Goal: Information Seeking & Learning: Learn about a topic

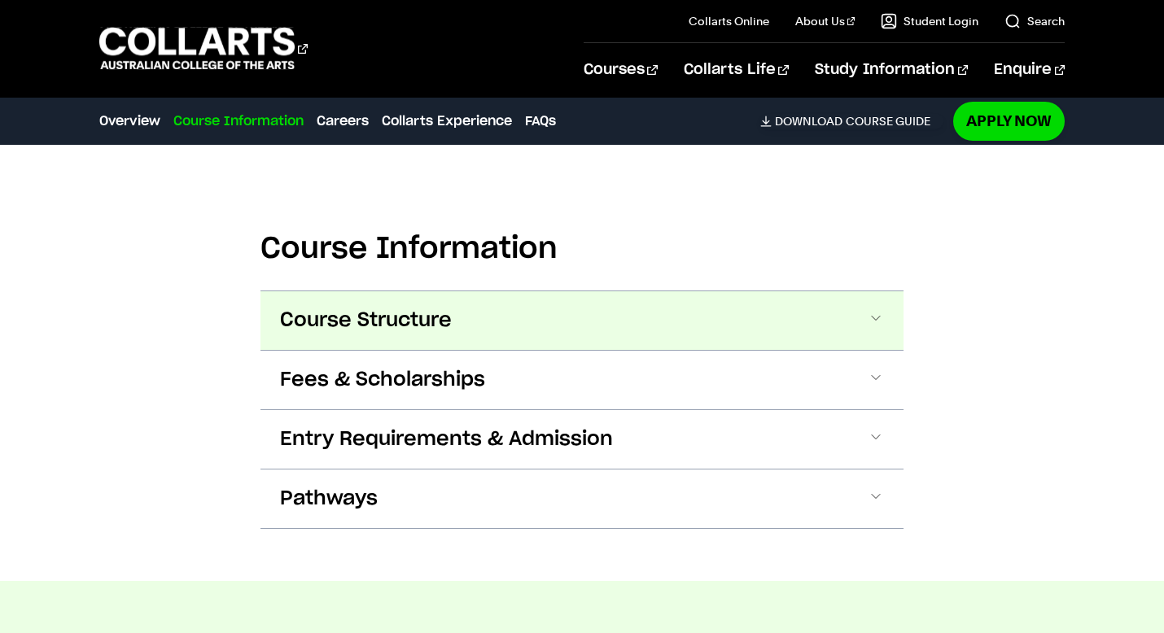
click at [405, 308] on span "Course Structure" at bounding box center [366, 321] width 172 height 26
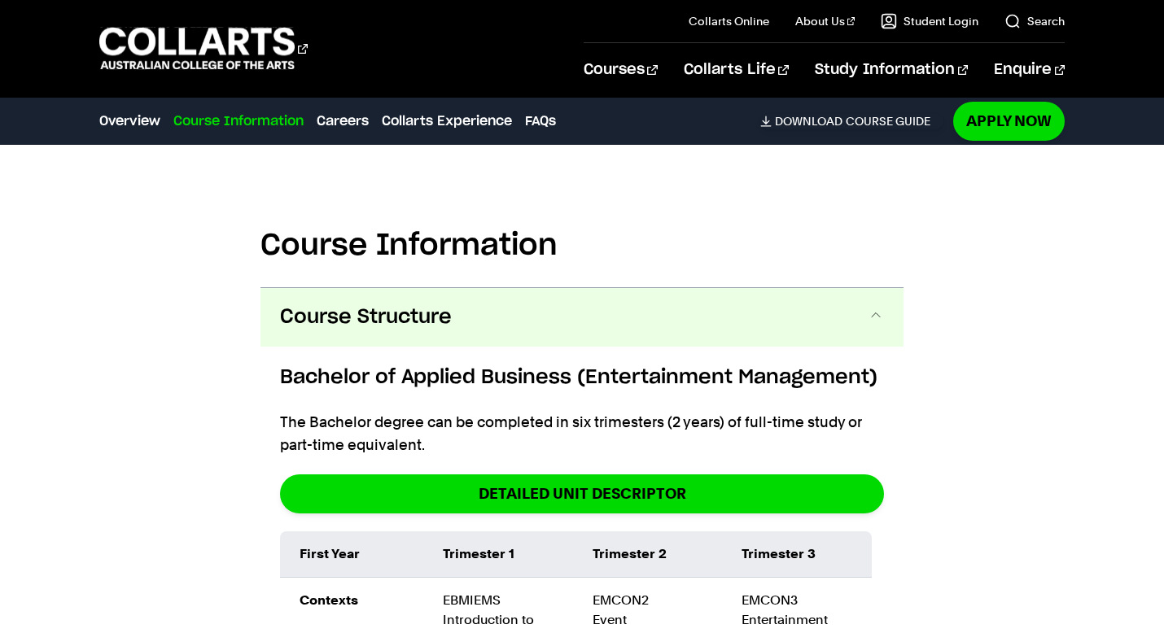
click at [446, 363] on h6 "Bachelor of Applied Business (Entertainment Management)" at bounding box center [582, 377] width 604 height 29
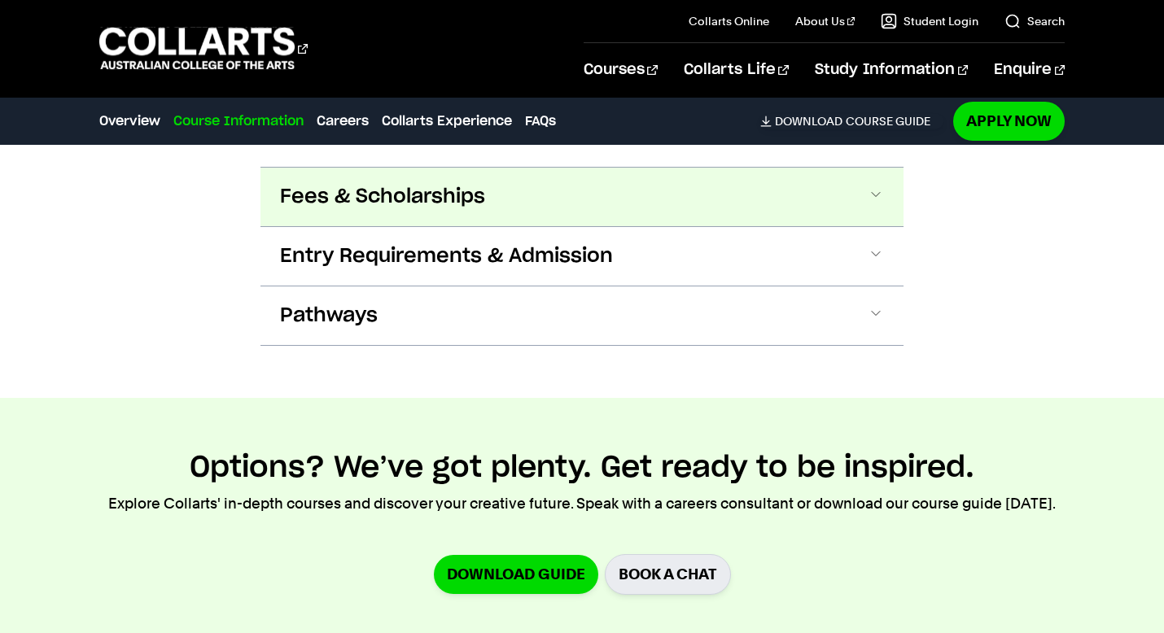
click at [372, 184] on span "Fees & Scholarships" at bounding box center [382, 197] width 205 height 26
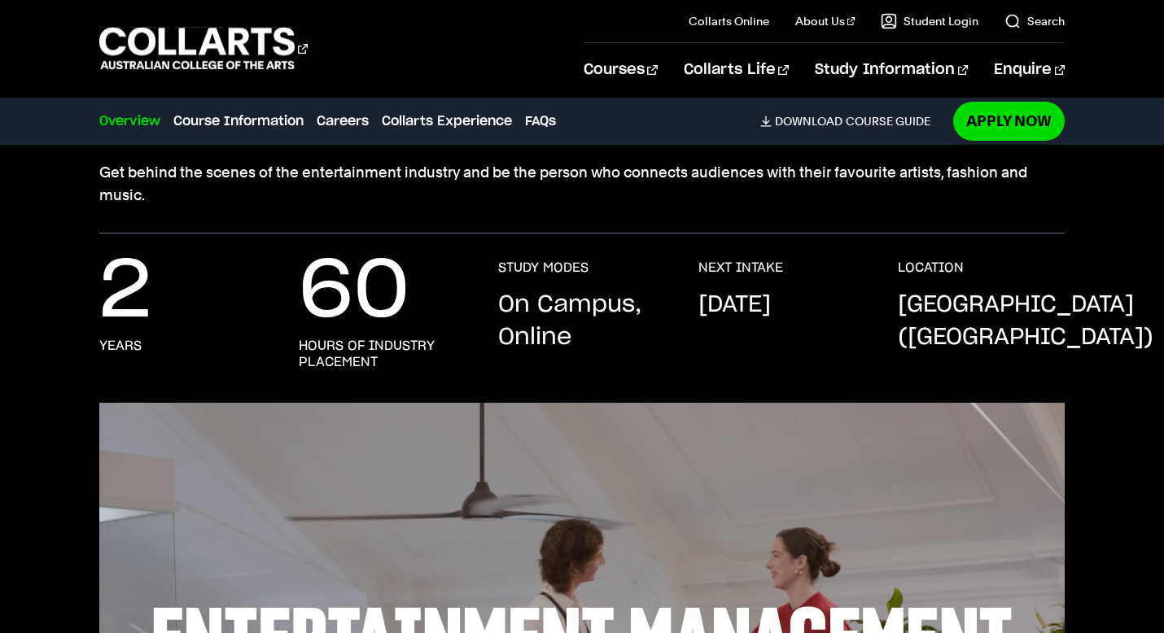
scroll to position [231, 0]
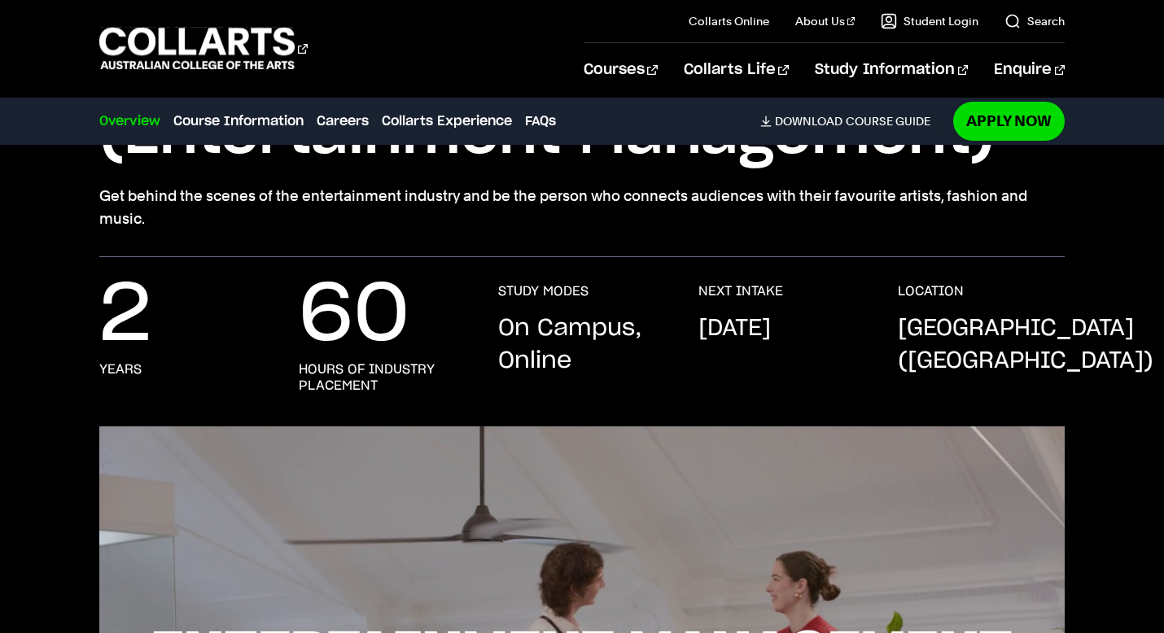
click at [227, 110] on li "Course Information" at bounding box center [238, 121] width 130 height 23
click at [230, 130] on link "Course Information" at bounding box center [238, 121] width 130 height 20
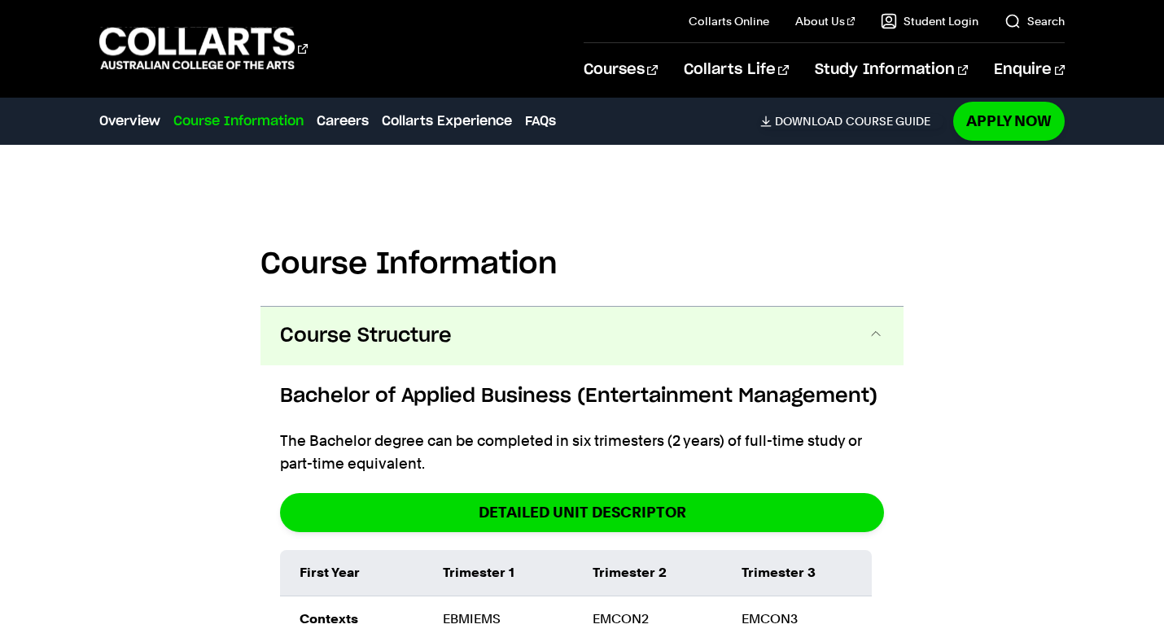
scroll to position [2282, 0]
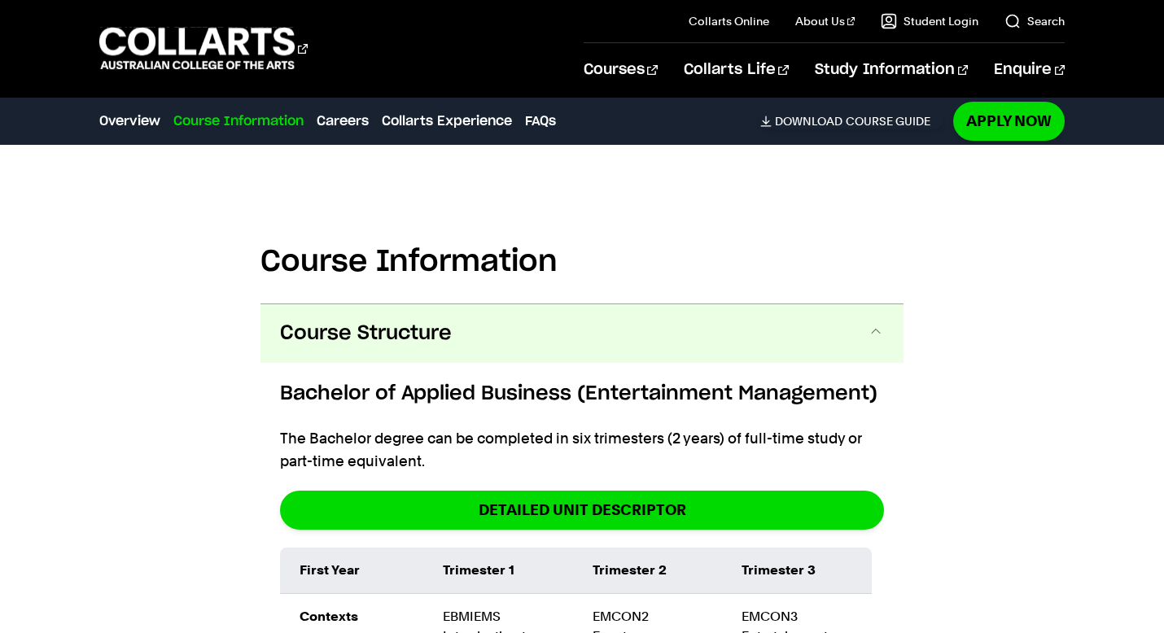
click at [336, 133] on div "Course Information Overview Course Information Careers Collarts Experience FAQs…" at bounding box center [521, 121] width 845 height 46
click at [340, 120] on link "Careers" at bounding box center [343, 121] width 52 height 20
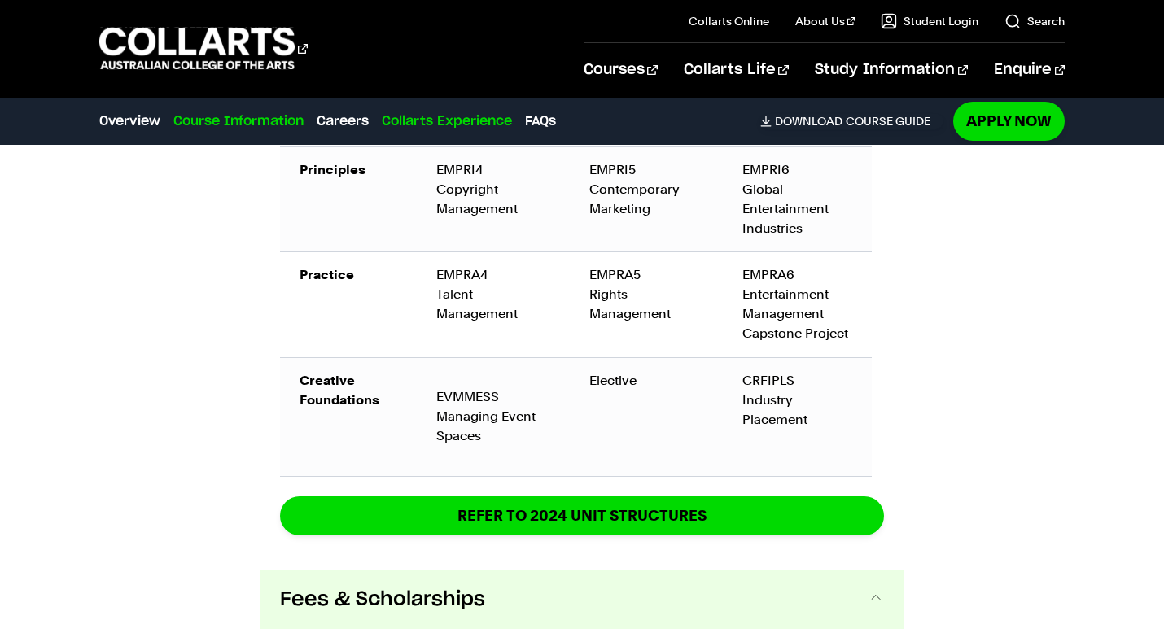
click at [426, 121] on link "Collarts Experience" at bounding box center [447, 121] width 130 height 20
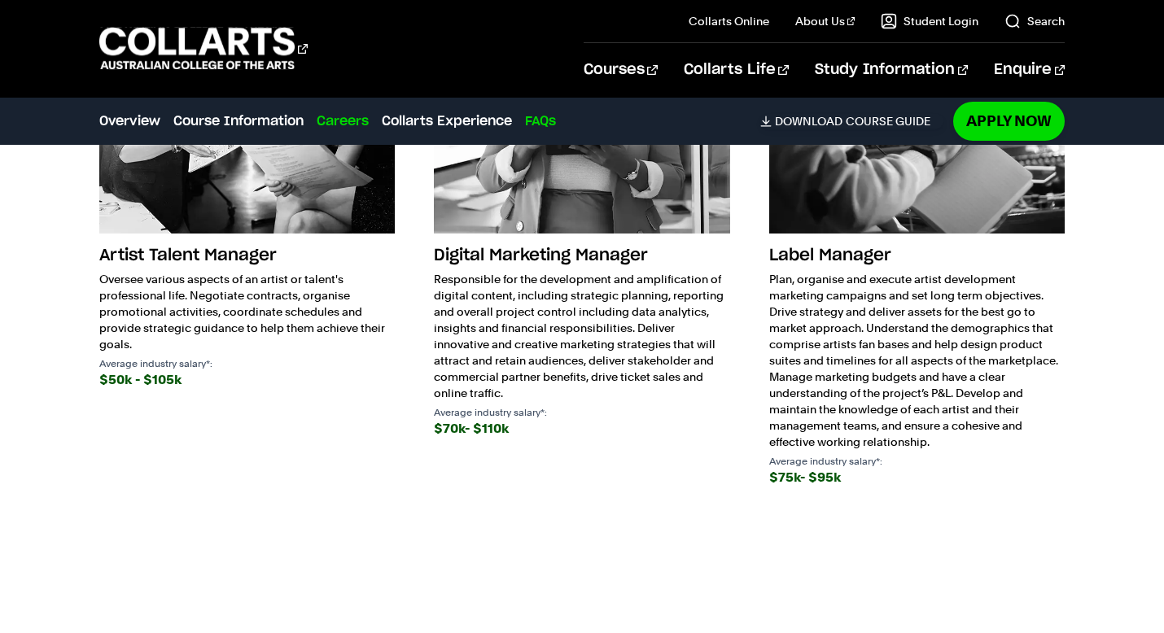
click at [553, 124] on link "FAQs" at bounding box center [540, 121] width 31 height 20
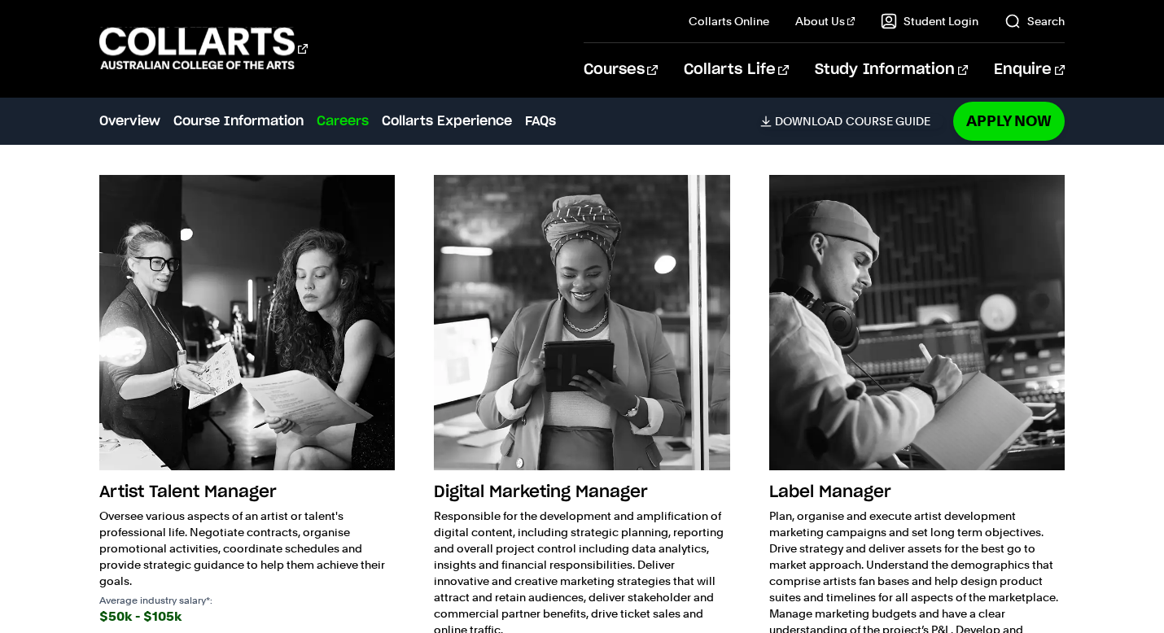
scroll to position [4509, 0]
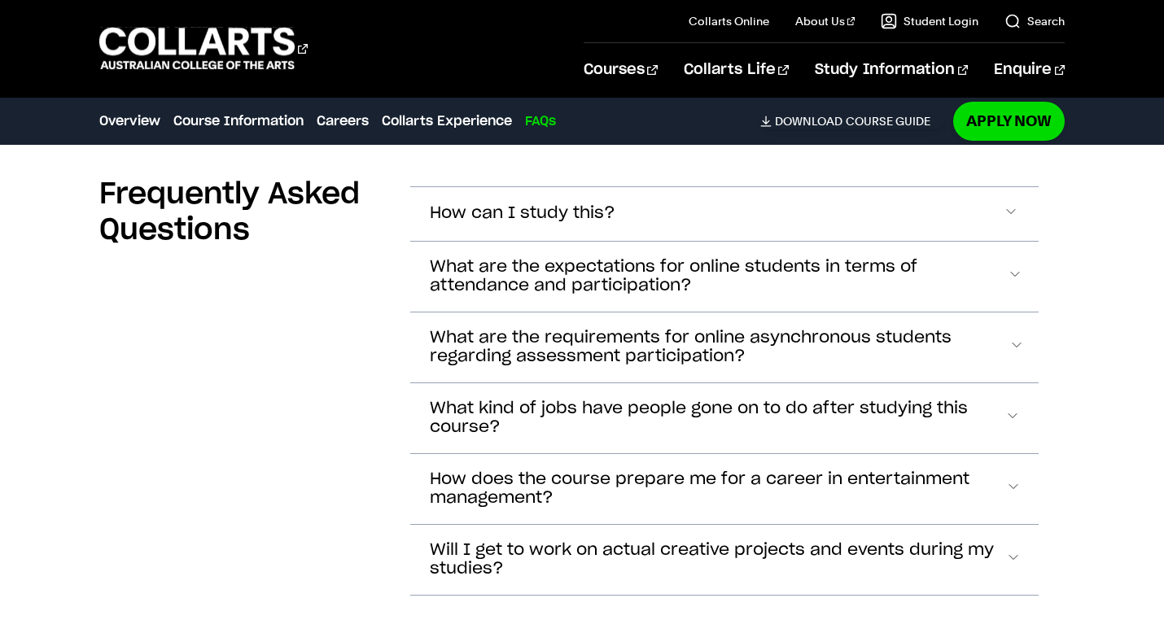
scroll to position [6070, 0]
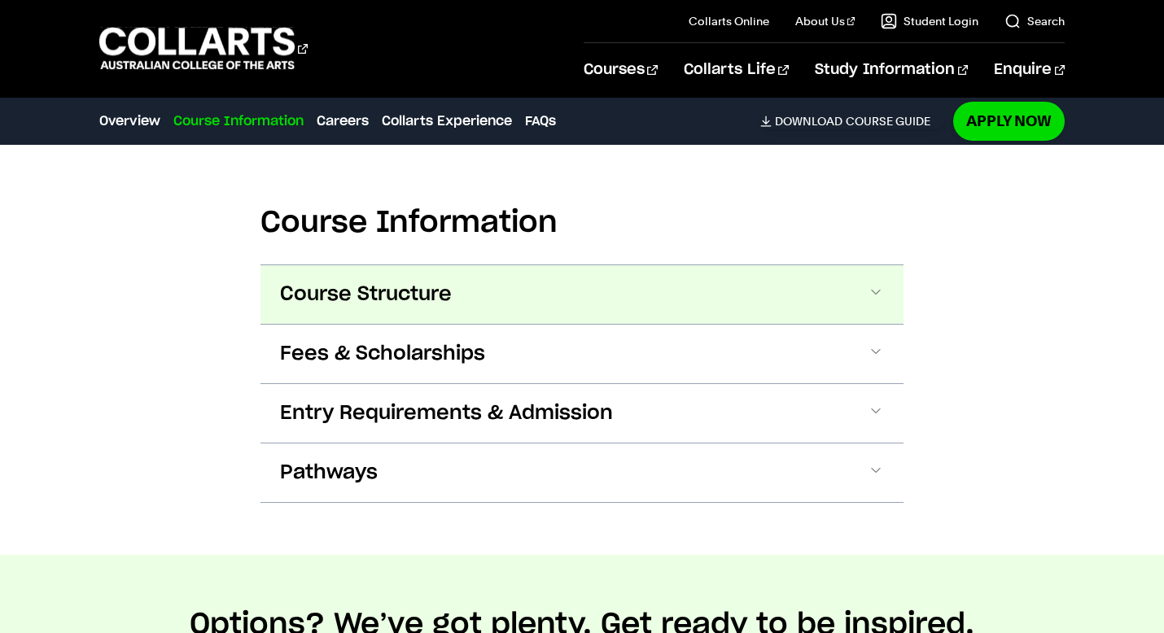
click at [372, 282] on span "Course Structure" at bounding box center [366, 295] width 172 height 26
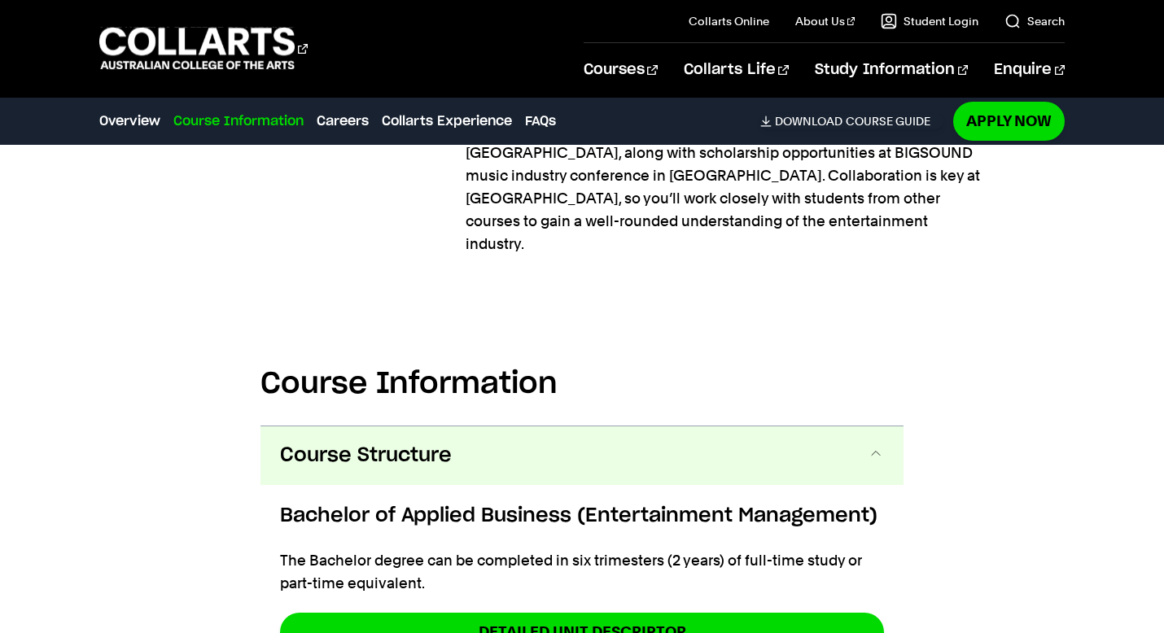
scroll to position [2149, 0]
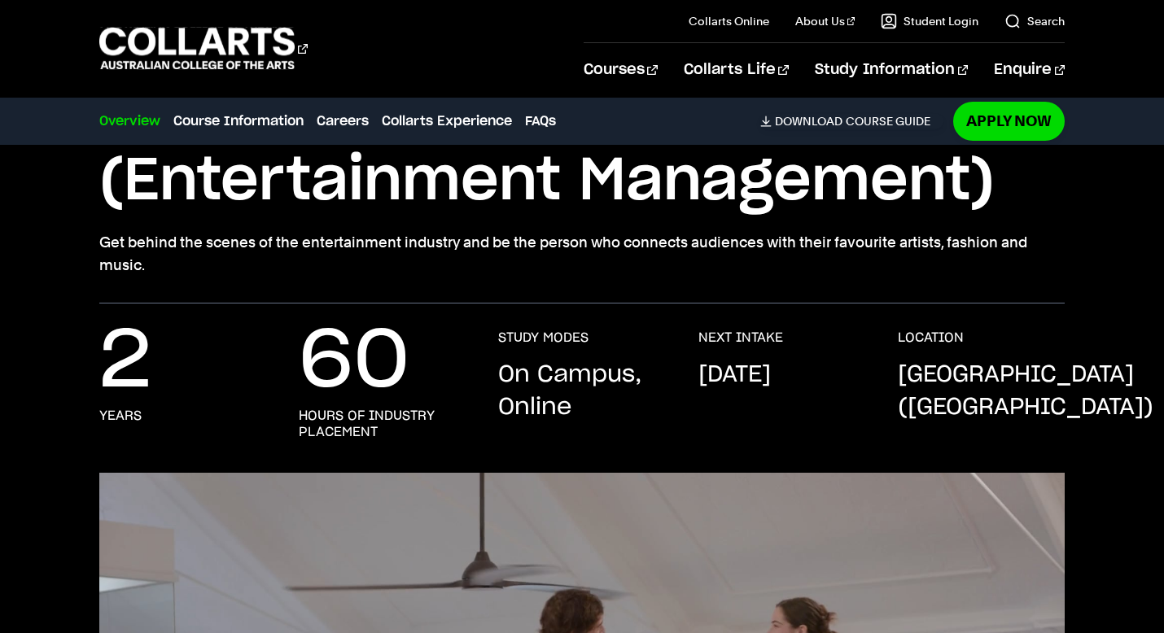
scroll to position [178, 0]
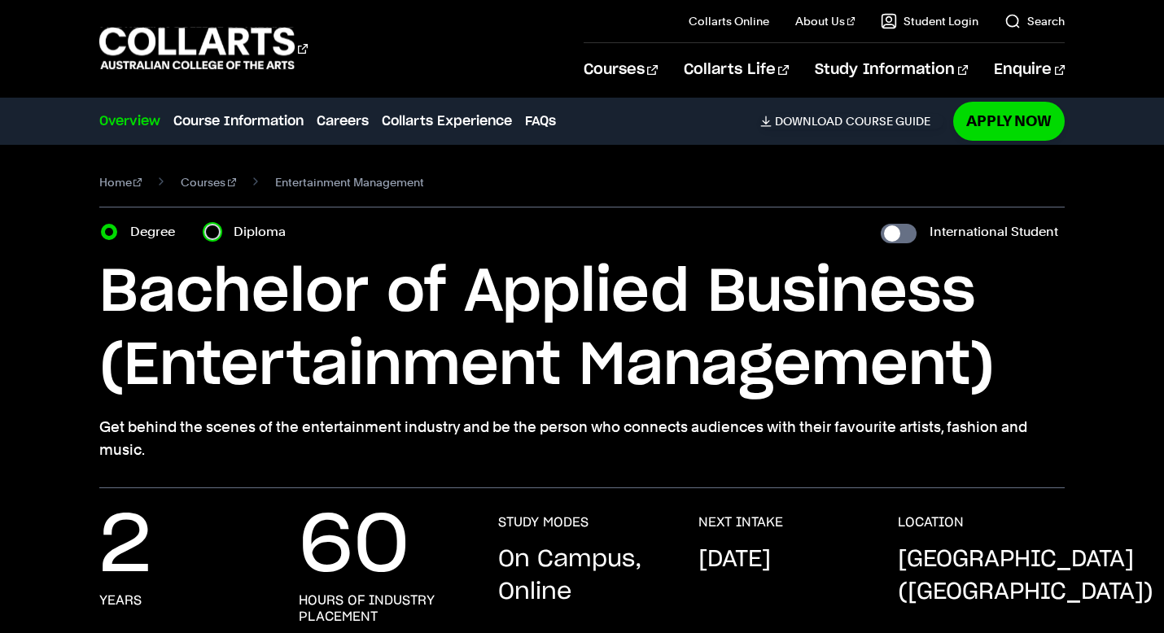
click at [216, 231] on input "Diploma" at bounding box center [212, 232] width 16 height 16
radio input "true"
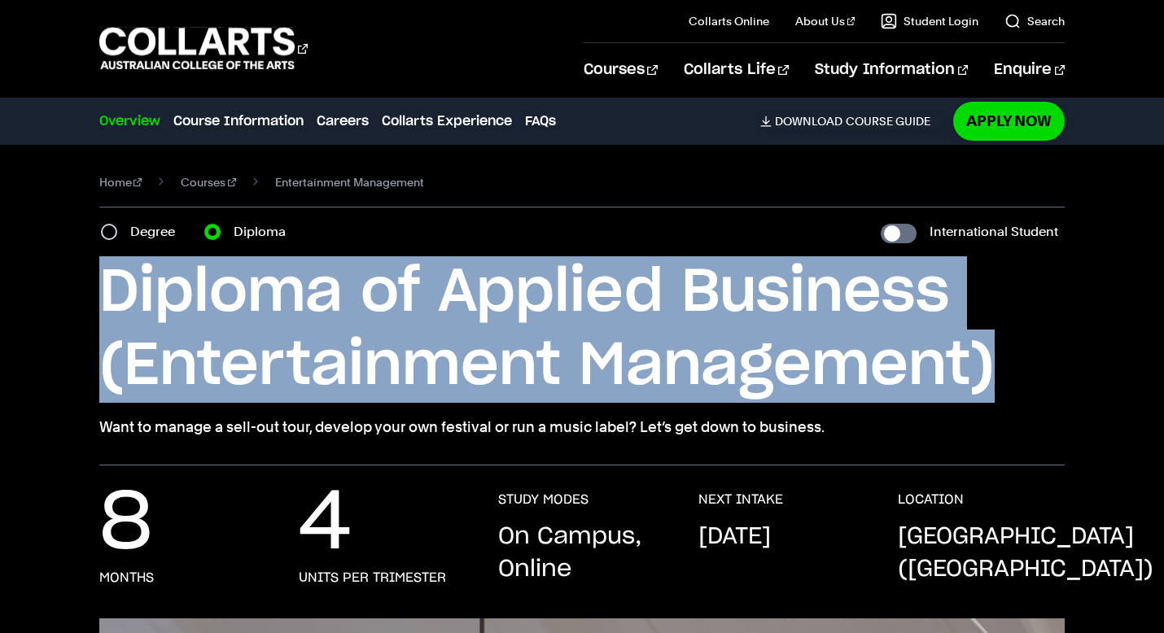
drag, startPoint x: 1045, startPoint y: 374, endPoint x: 39, endPoint y: 281, distance: 1010.2
click at [39, 281] on div "Home Courses Entertainment Management Course variant Degree Diploma Internation…" at bounding box center [582, 305] width 1164 height 321
copy h1 "Diploma of Applied Business (Entertainment Management)"
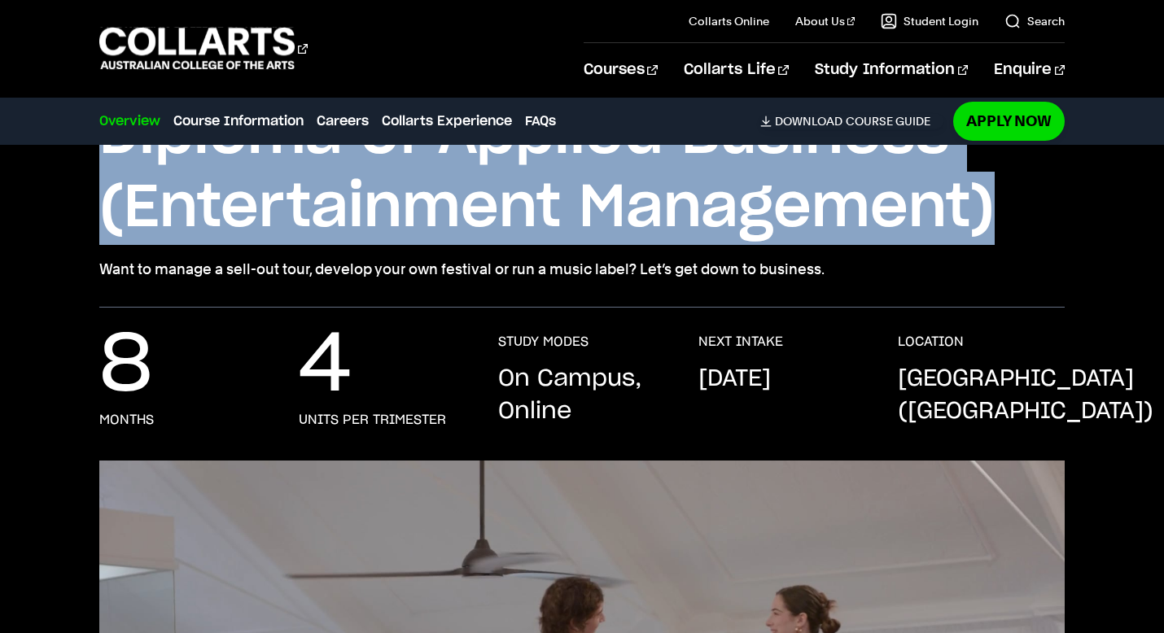
scroll to position [176, 0]
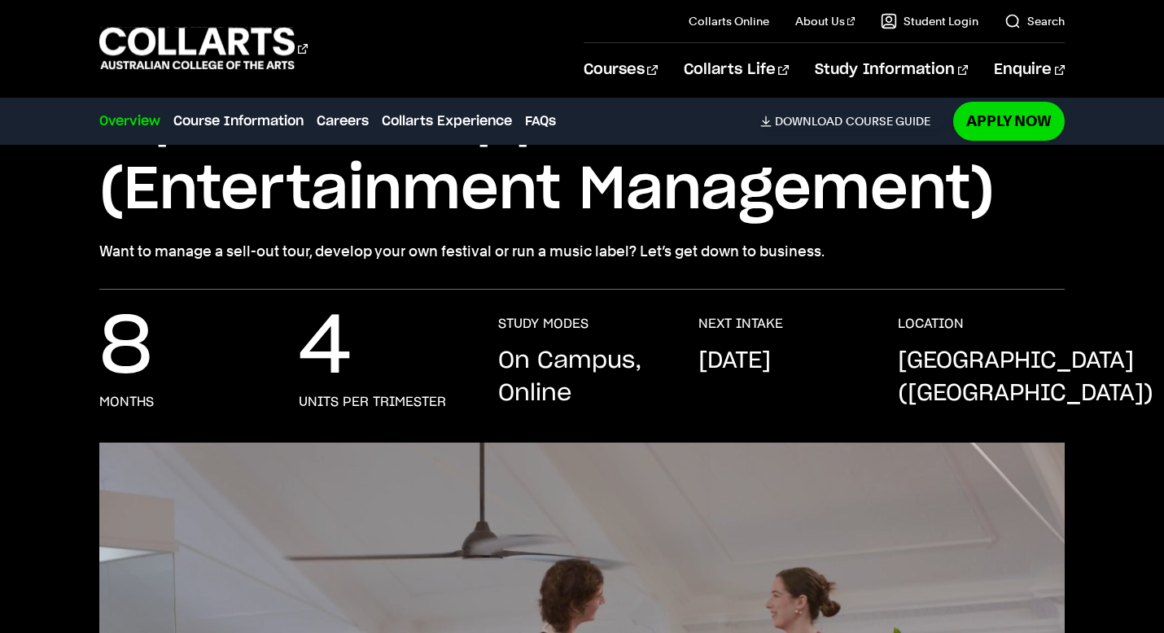
click at [417, 228] on div "Diploma of Applied Business (Entertainment Management) Want to manage a sell-ou…" at bounding box center [582, 172] width 966 height 182
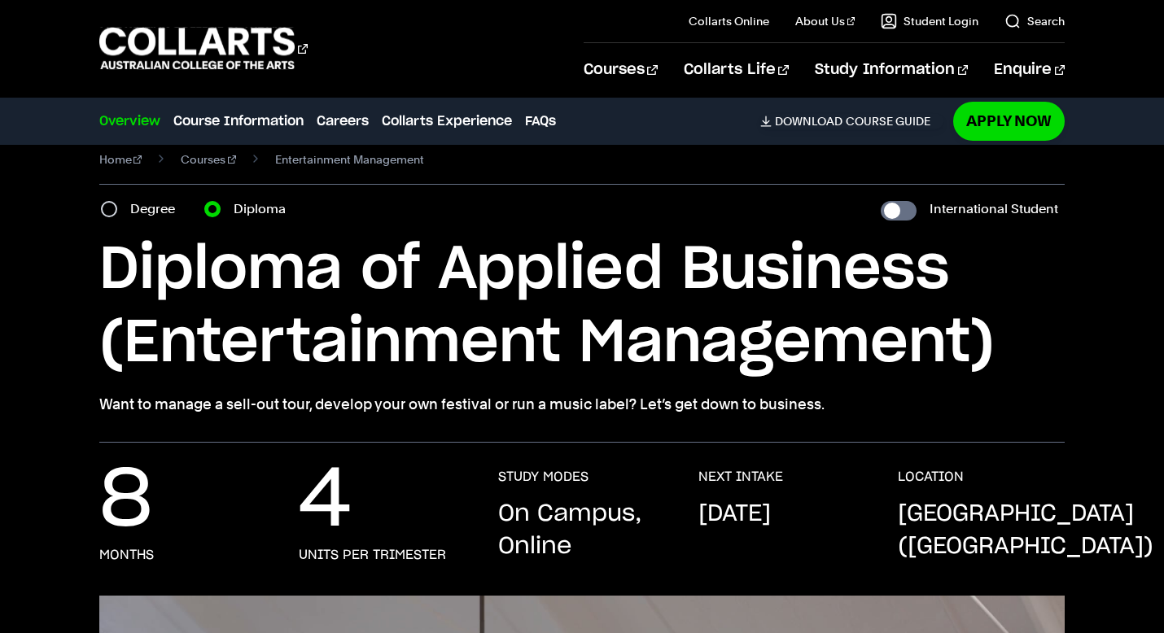
scroll to position [0, 0]
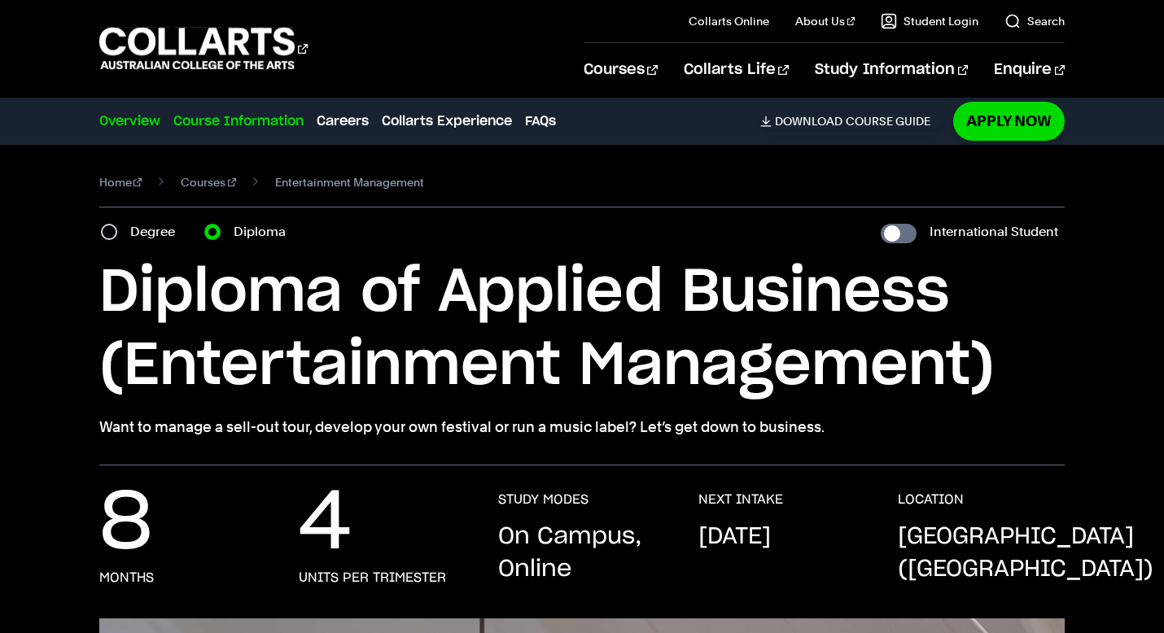
click at [210, 118] on link "Course Information" at bounding box center [238, 121] width 130 height 20
